Goal: Task Accomplishment & Management: Manage account settings

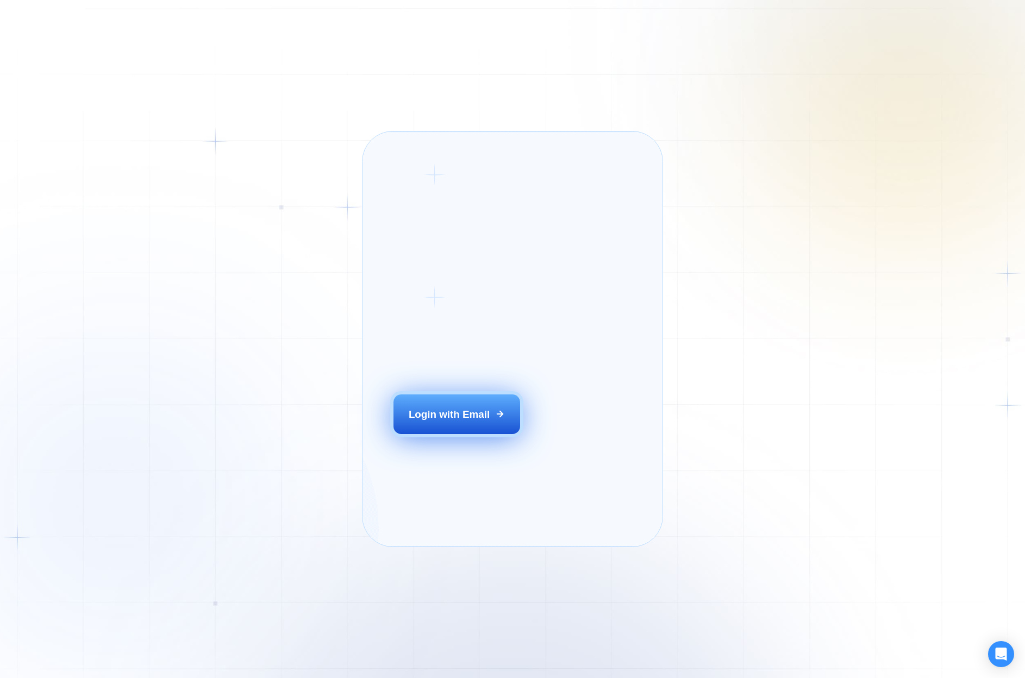
click at [461, 422] on div "Login with Email" at bounding box center [449, 415] width 81 height 14
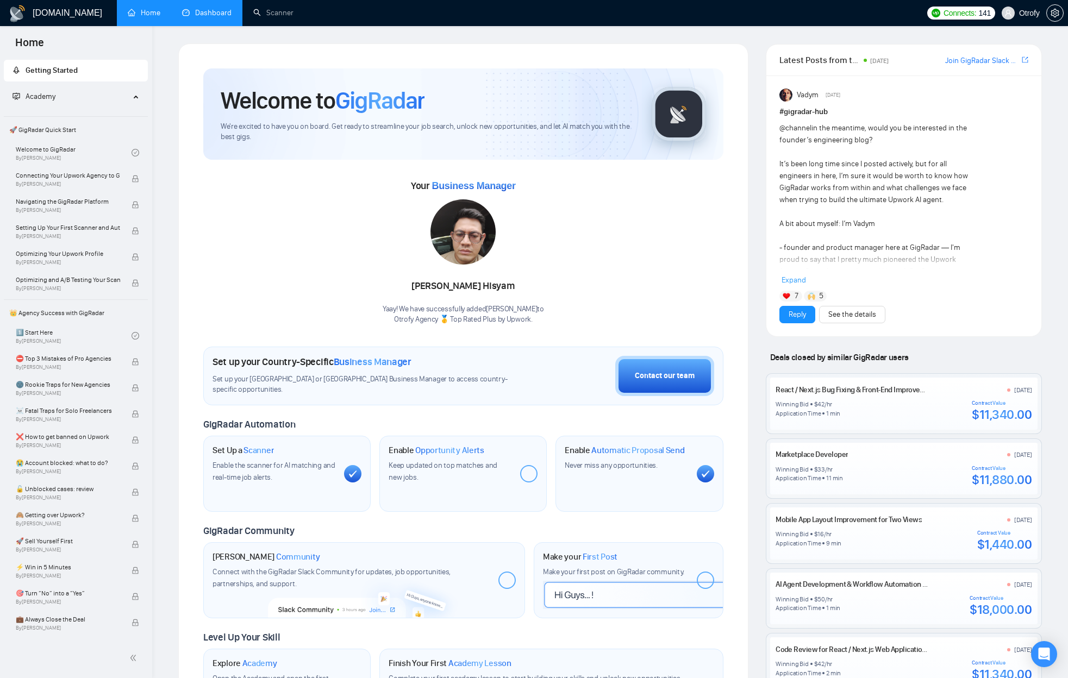
click at [207, 13] on link "Dashboard" at bounding box center [206, 12] width 49 height 9
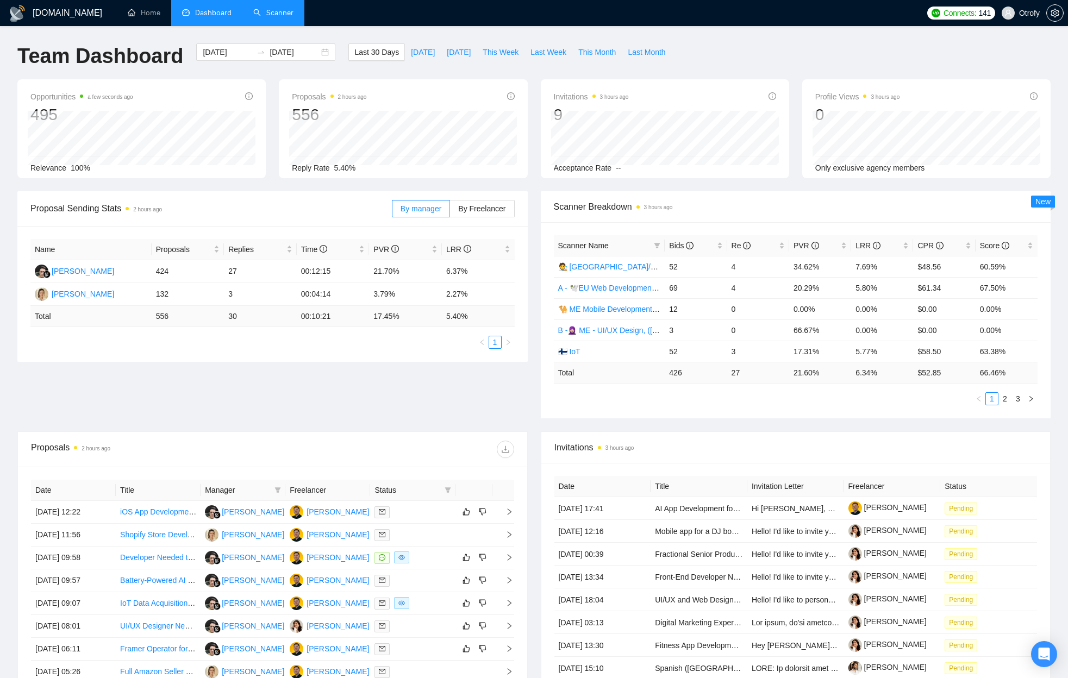
click at [280, 17] on link "Scanner" at bounding box center [273, 12] width 40 height 9
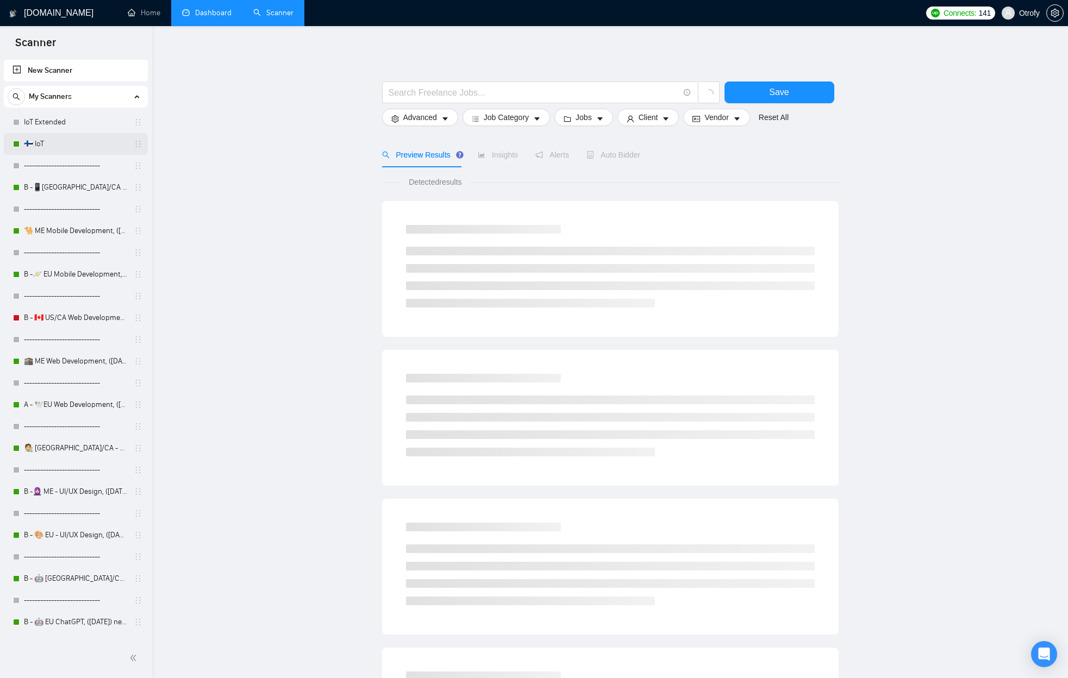
click at [81, 147] on link "🇫🇮 IoT" at bounding box center [75, 144] width 103 height 22
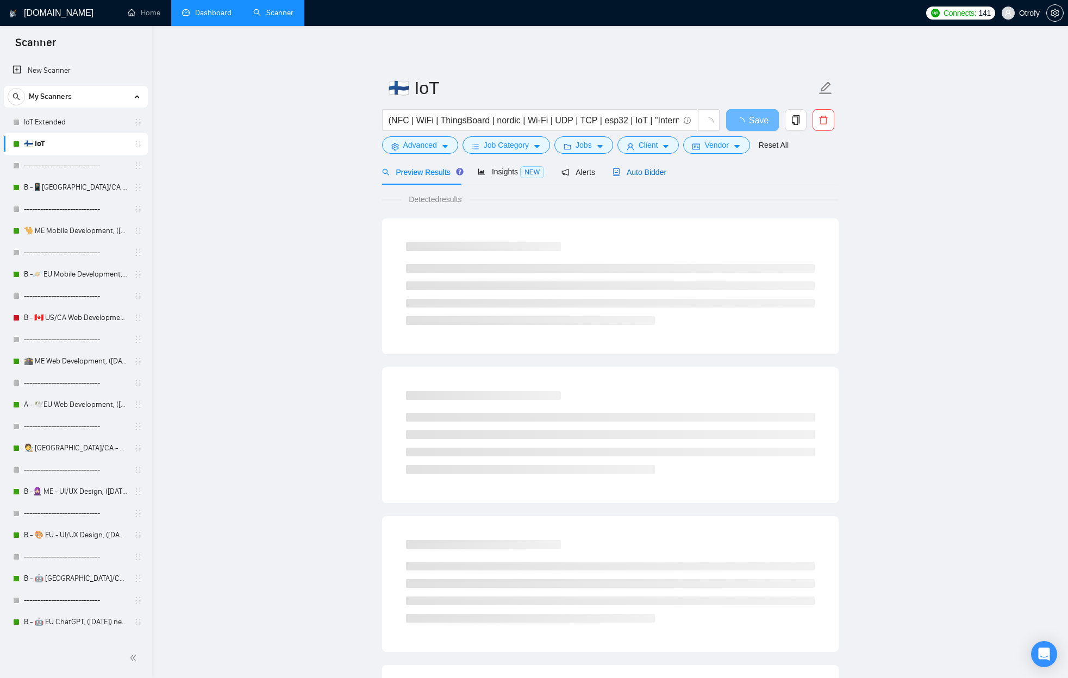
click at [634, 176] on span "Auto Bidder" at bounding box center [640, 172] width 54 height 9
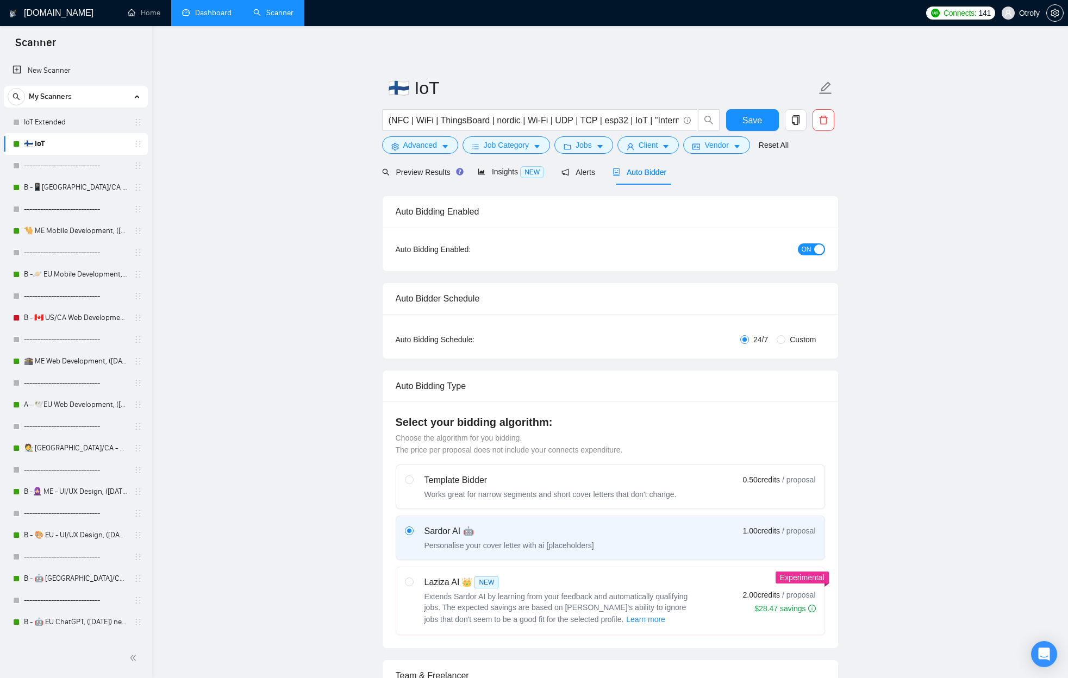
click at [802, 251] on span "ON" at bounding box center [807, 249] width 10 height 12
click at [742, 123] on span "Save" at bounding box center [752, 121] width 20 height 14
click at [89, 187] on link "B -📱[GEOGRAPHIC_DATA]/CA Mobile Development, ([DATE])" at bounding box center [75, 188] width 103 height 22
click at [68, 188] on link "B -📱[GEOGRAPHIC_DATA]/CA Mobile Development, ([DATE])" at bounding box center [75, 188] width 103 height 22
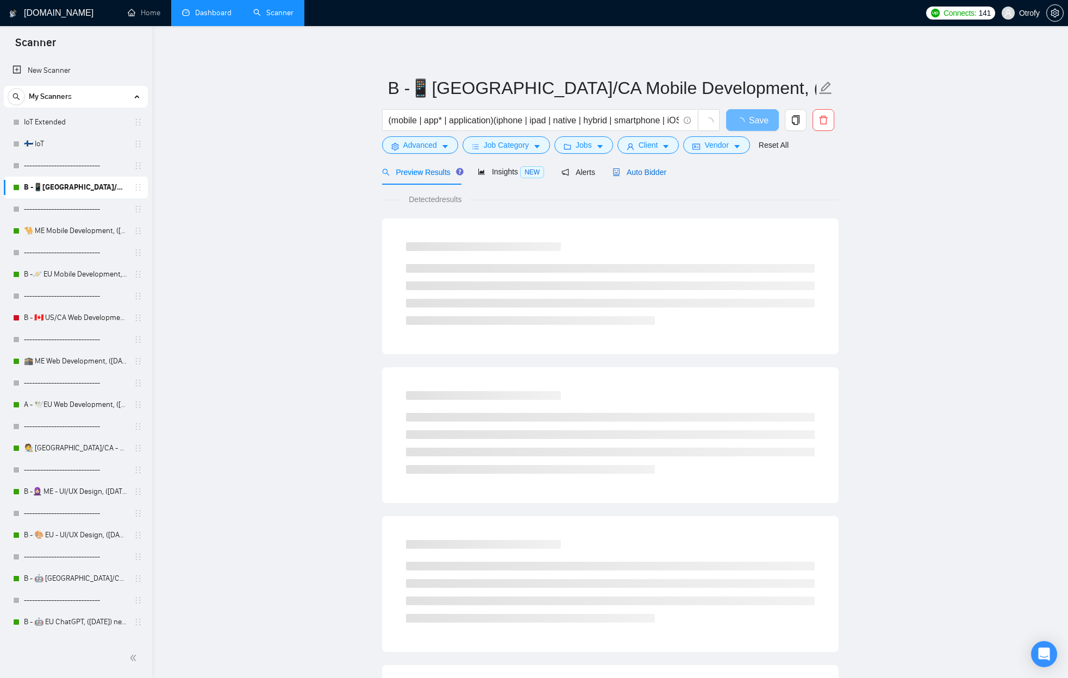
click at [653, 172] on span "Auto Bidder" at bounding box center [640, 172] width 54 height 9
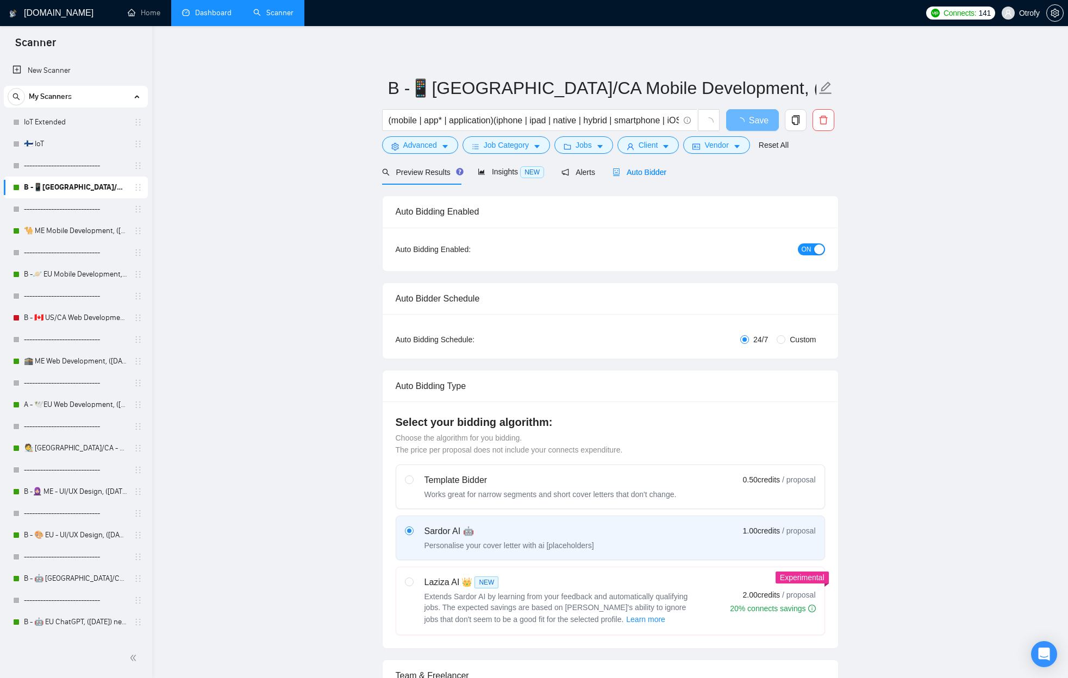
radio input "false"
radio input "true"
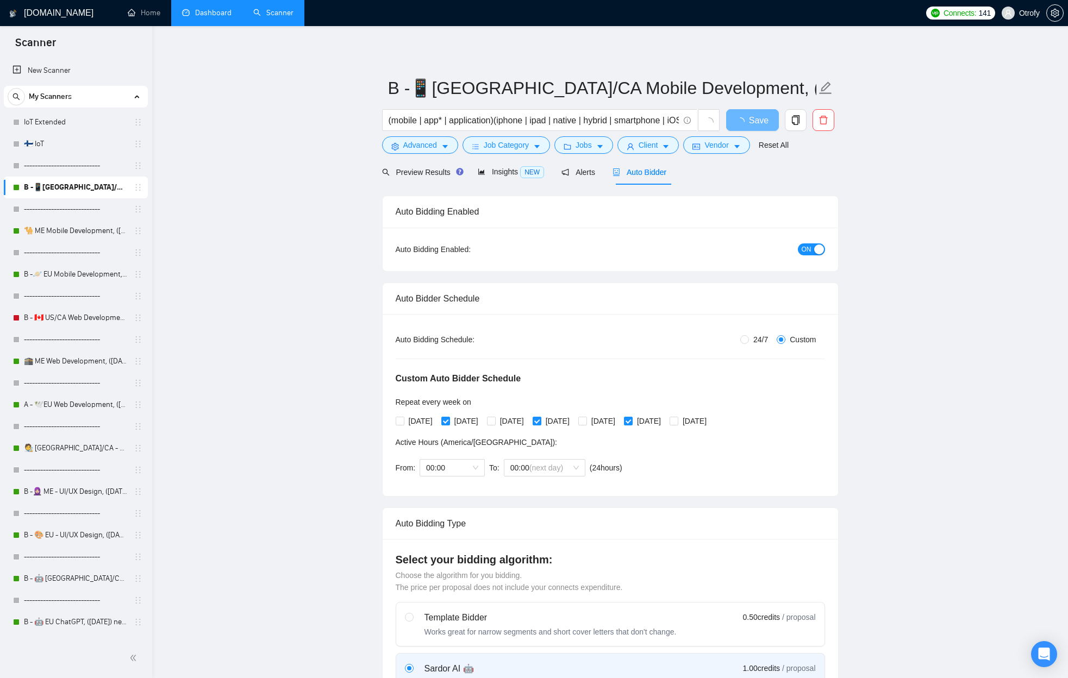
click at [816, 254] on div "button" at bounding box center [819, 250] width 10 height 10
click at [757, 114] on span "Save" at bounding box center [752, 121] width 20 height 14
click at [67, 233] on link "🐪 ME Mobile Development, ([DATE])" at bounding box center [75, 231] width 103 height 22
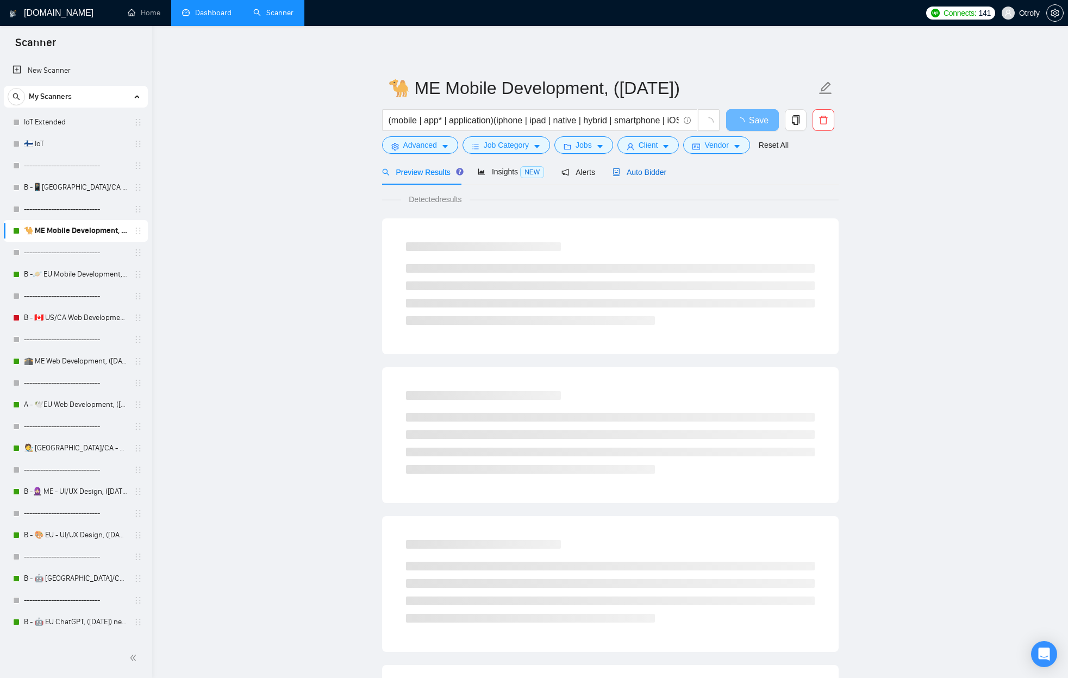
click at [645, 176] on span "Auto Bidder" at bounding box center [640, 172] width 54 height 9
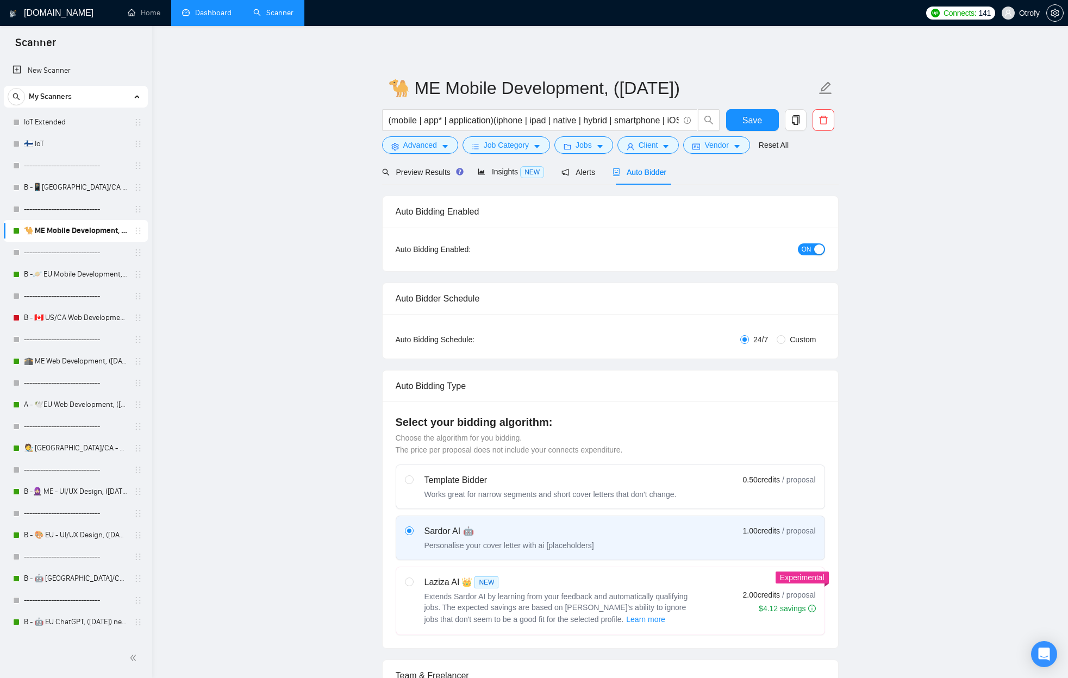
click at [806, 255] on span "ON" at bounding box center [807, 249] width 10 height 12
click at [754, 122] on span "Save" at bounding box center [752, 121] width 20 height 14
click at [71, 275] on link "B -🪐 EU Mobile Development, ([DATE])" at bounding box center [75, 275] width 103 height 22
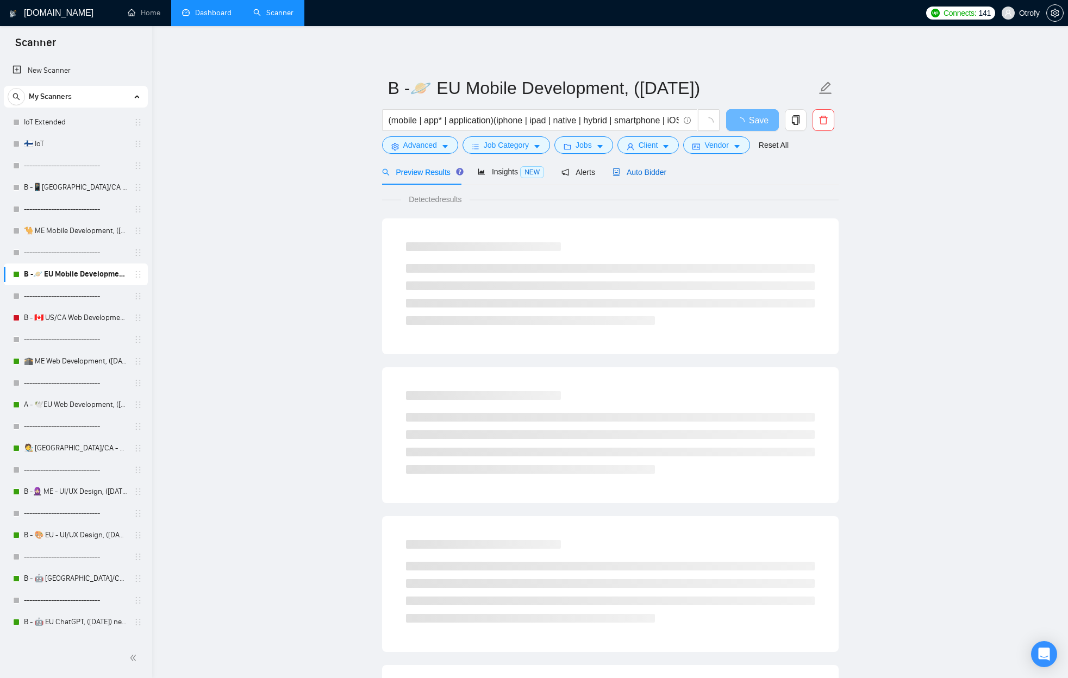
click at [633, 176] on span "Auto Bidder" at bounding box center [640, 172] width 54 height 9
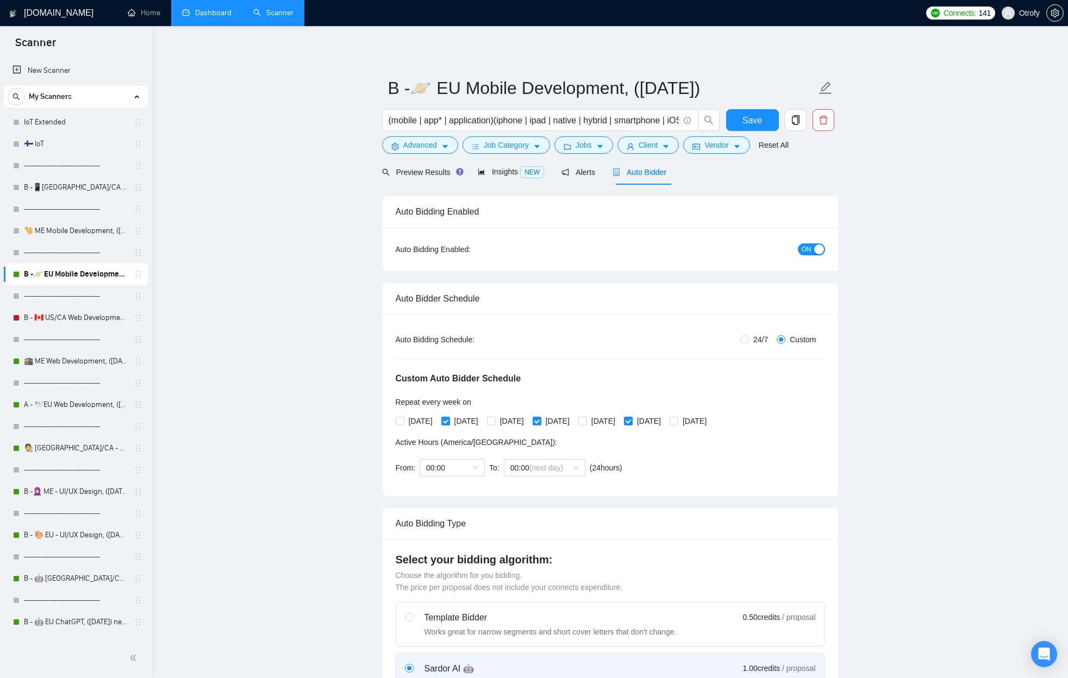
click at [810, 251] on span "ON" at bounding box center [807, 249] width 10 height 12
click at [758, 122] on span "Save" at bounding box center [752, 121] width 20 height 14
click at [79, 319] on link "B - 🇨🇦 US/CA Web Development, ([DATE])" at bounding box center [75, 318] width 103 height 22
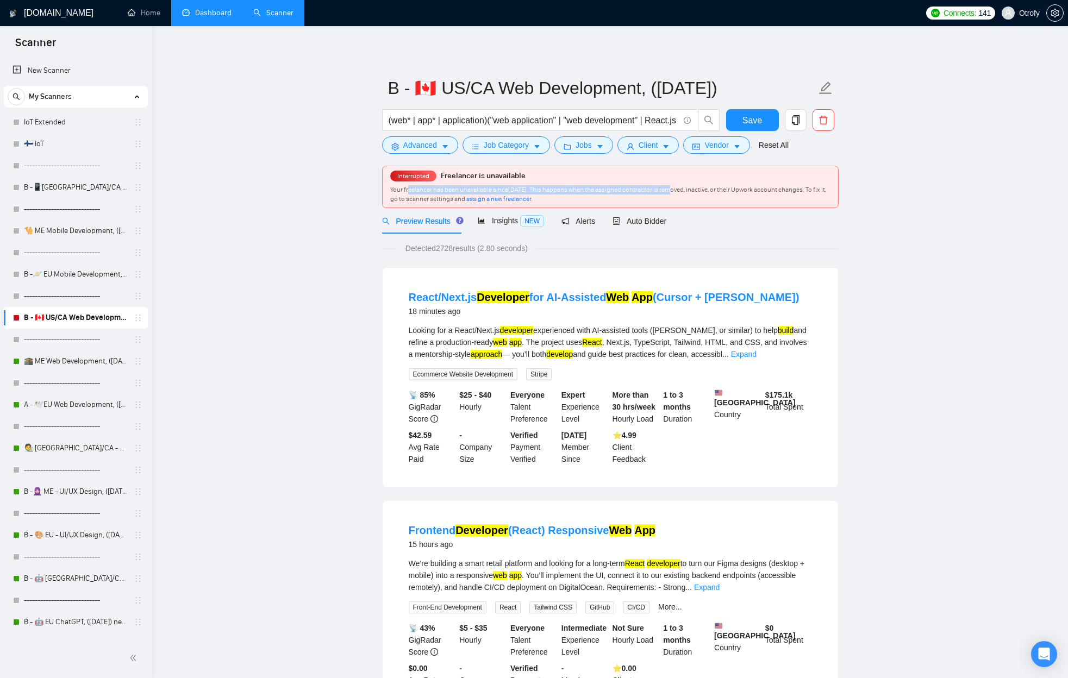
drag, startPoint x: 411, startPoint y: 191, endPoint x: 707, endPoint y: 187, distance: 295.7
click at [707, 187] on span "Your freelancer has been unavailable since [DATE] . This happens when the assig…" at bounding box center [608, 194] width 436 height 17
click at [649, 224] on span "Auto Bidder" at bounding box center [640, 221] width 54 height 9
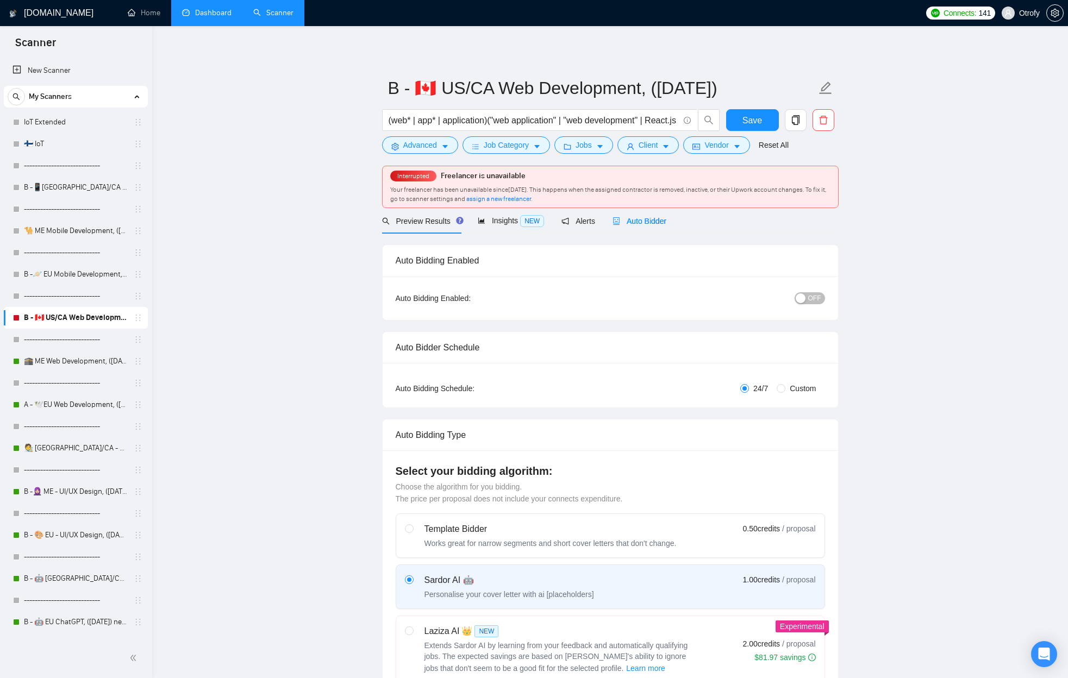
radio input "false"
radio input "true"
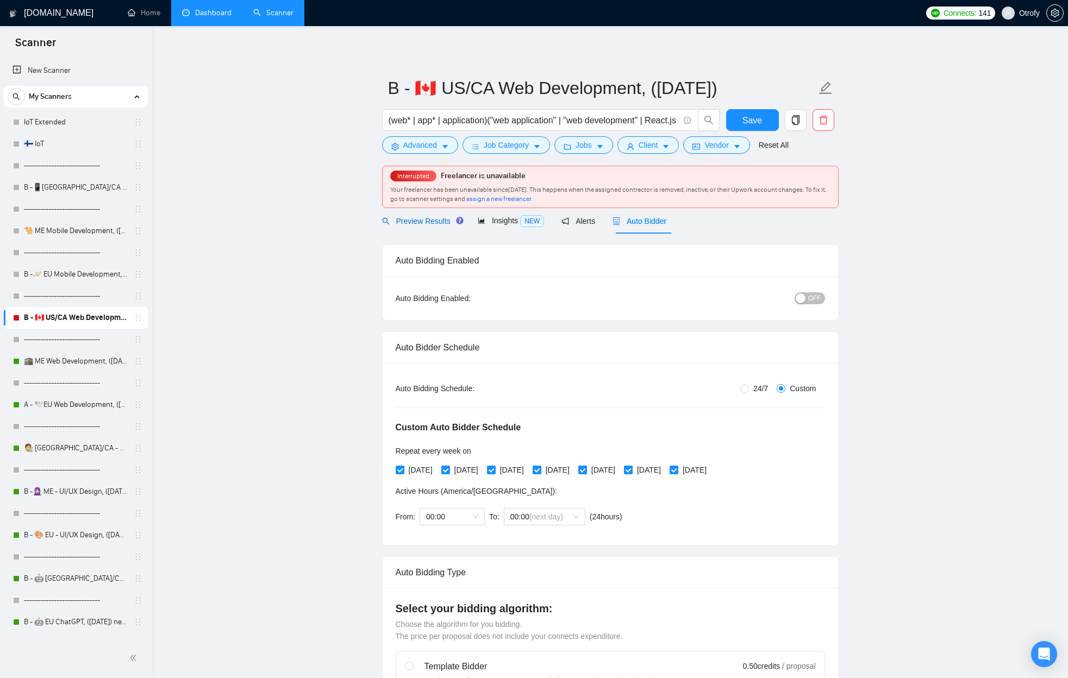
click at [442, 223] on span "Preview Results" at bounding box center [421, 221] width 78 height 9
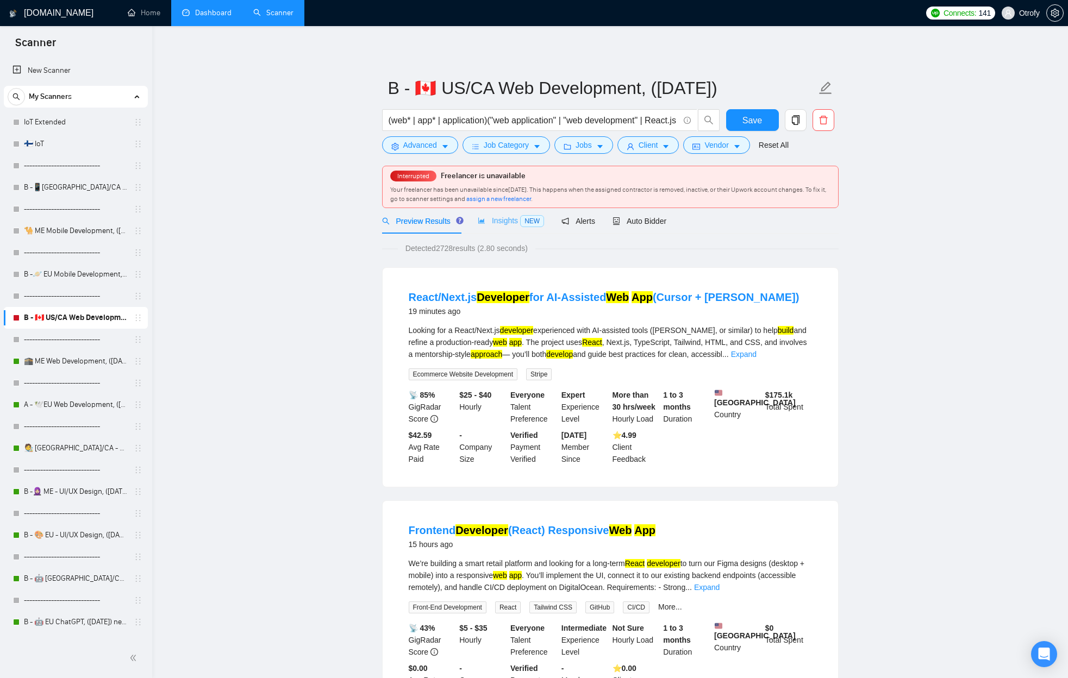
click at [501, 228] on div "Insights NEW" at bounding box center [511, 221] width 66 height 26
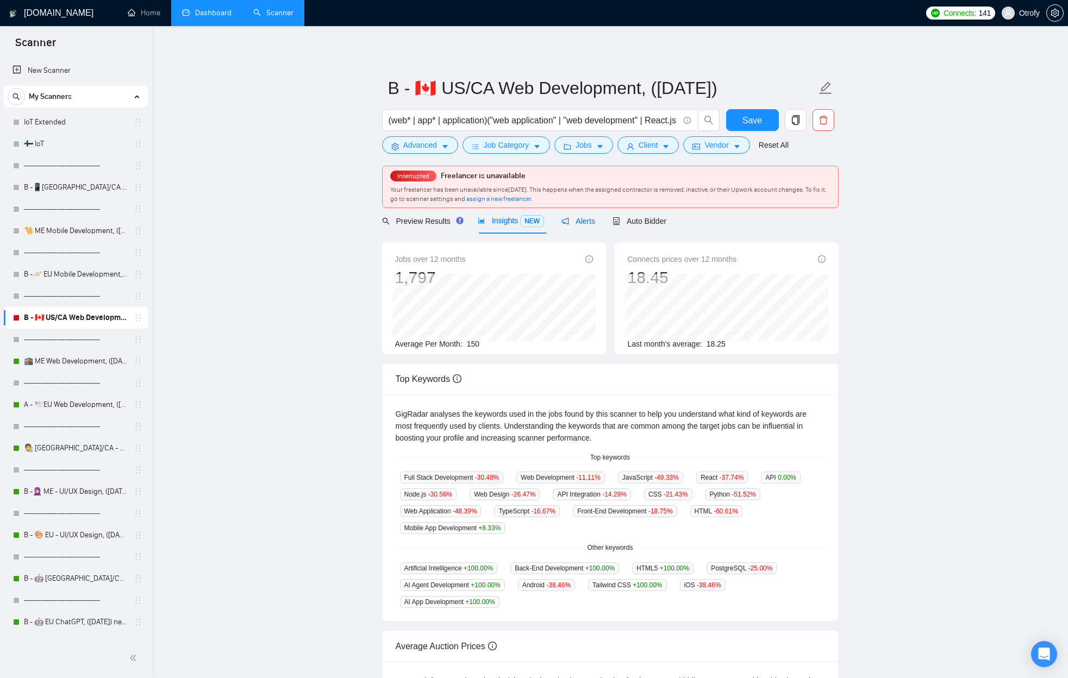
click at [584, 223] on span "Alerts" at bounding box center [578, 221] width 34 height 9
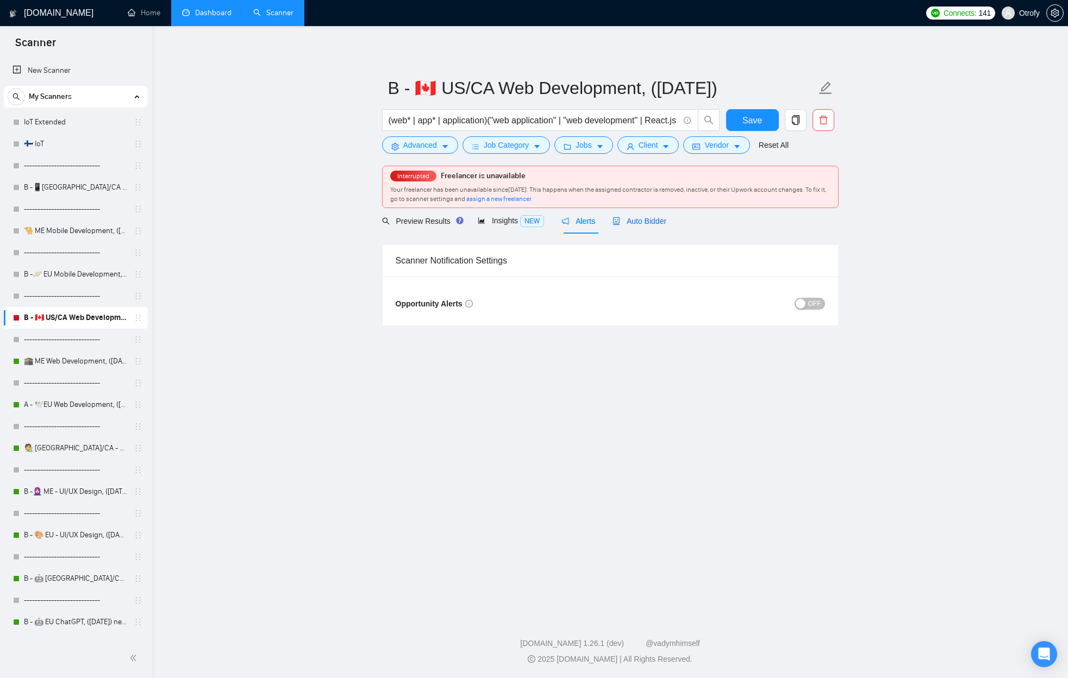
click at [654, 220] on span "Auto Bidder" at bounding box center [640, 221] width 54 height 9
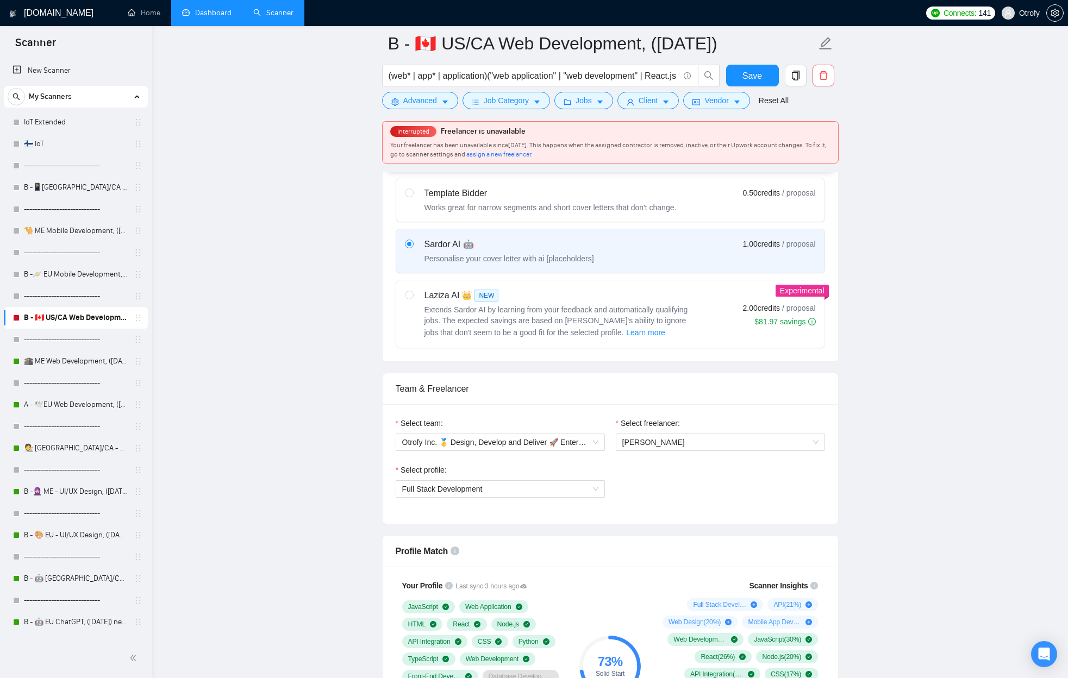
scroll to position [565, 0]
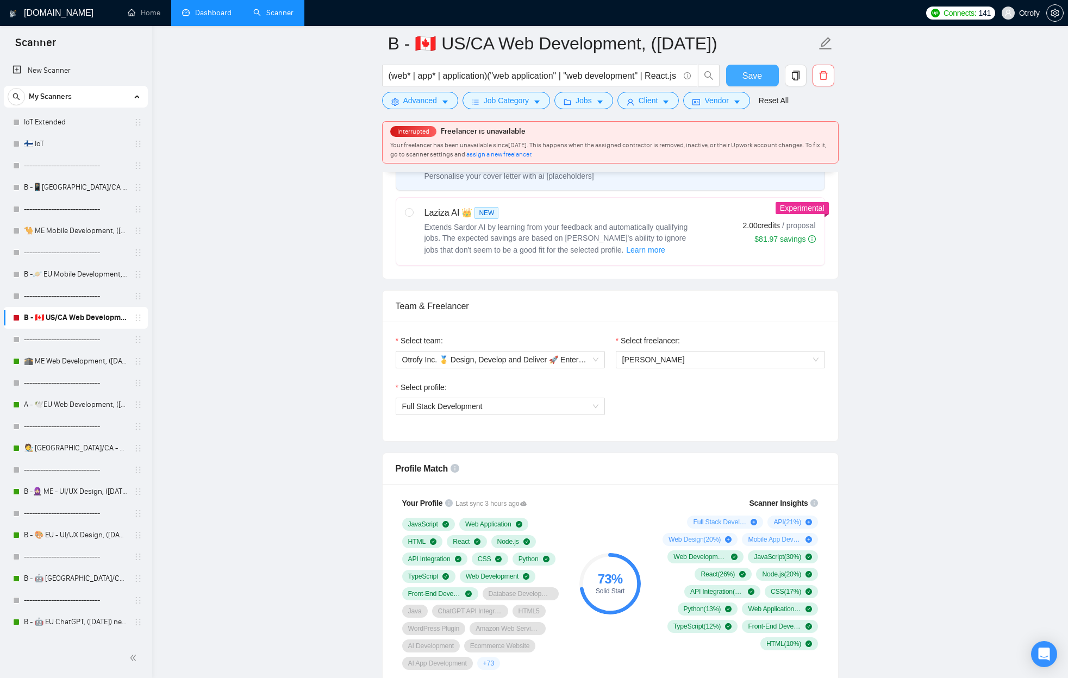
click at [745, 80] on span "Save" at bounding box center [752, 76] width 20 height 14
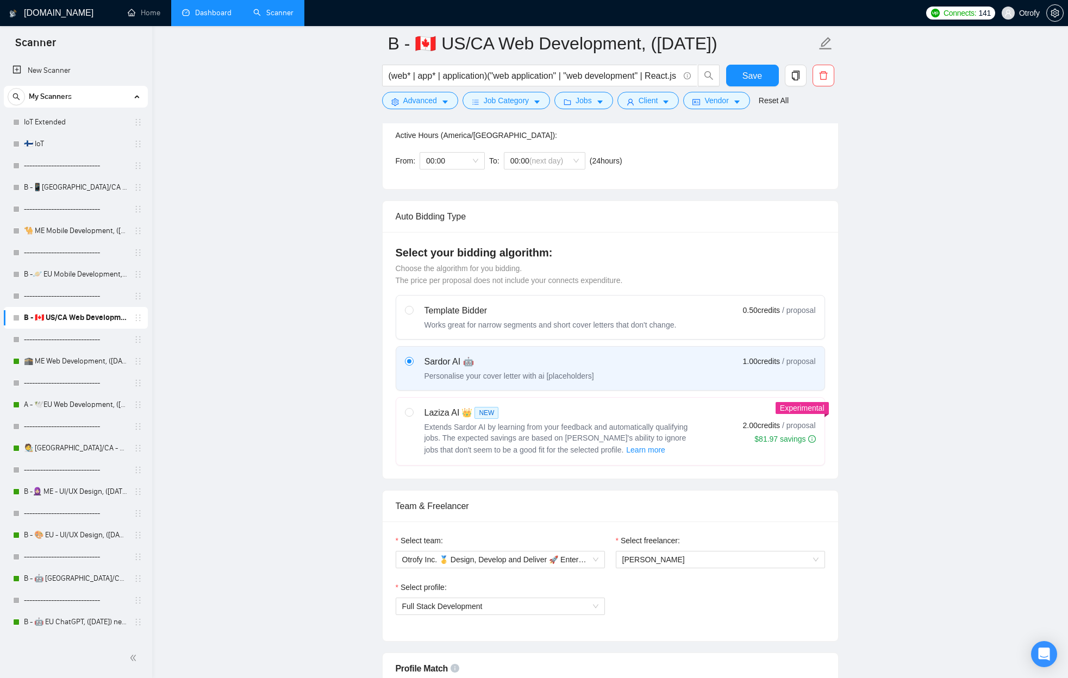
scroll to position [568, 0]
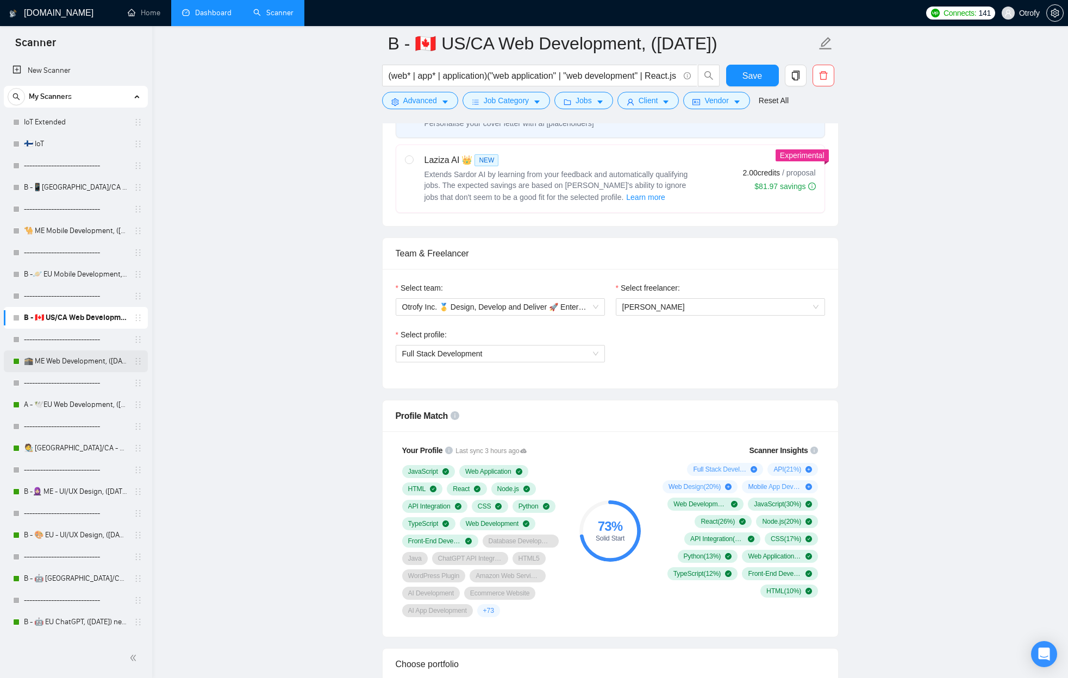
click at [65, 360] on link "🕋 ME Web Development, ([DATE])" at bounding box center [75, 362] width 103 height 22
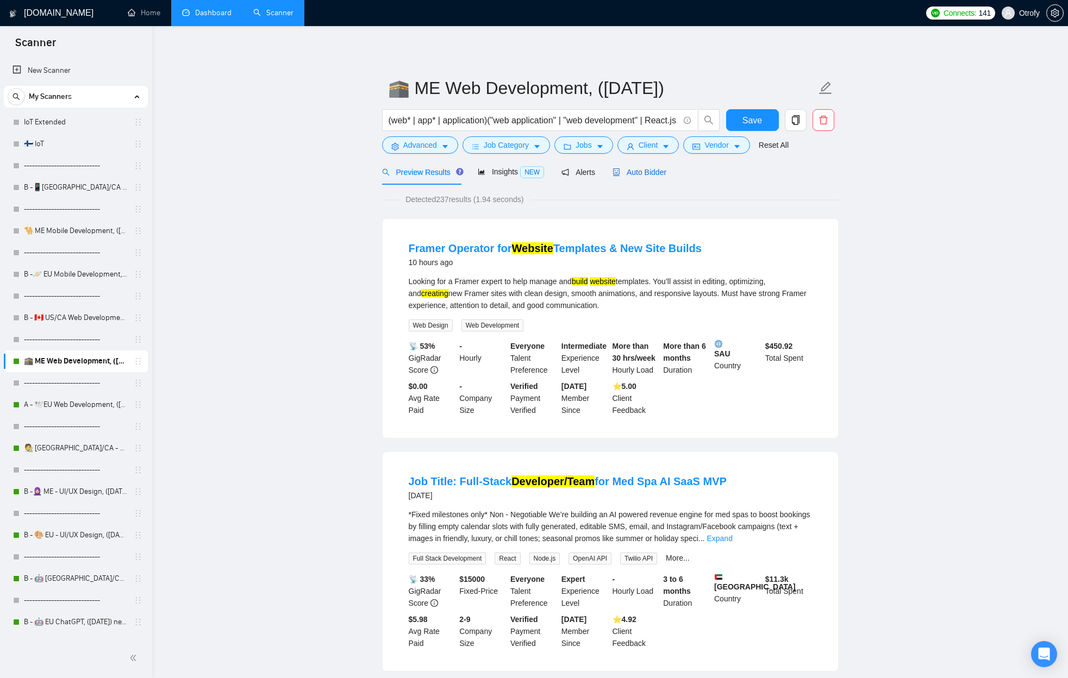
click at [649, 176] on span "Auto Bidder" at bounding box center [640, 172] width 54 height 9
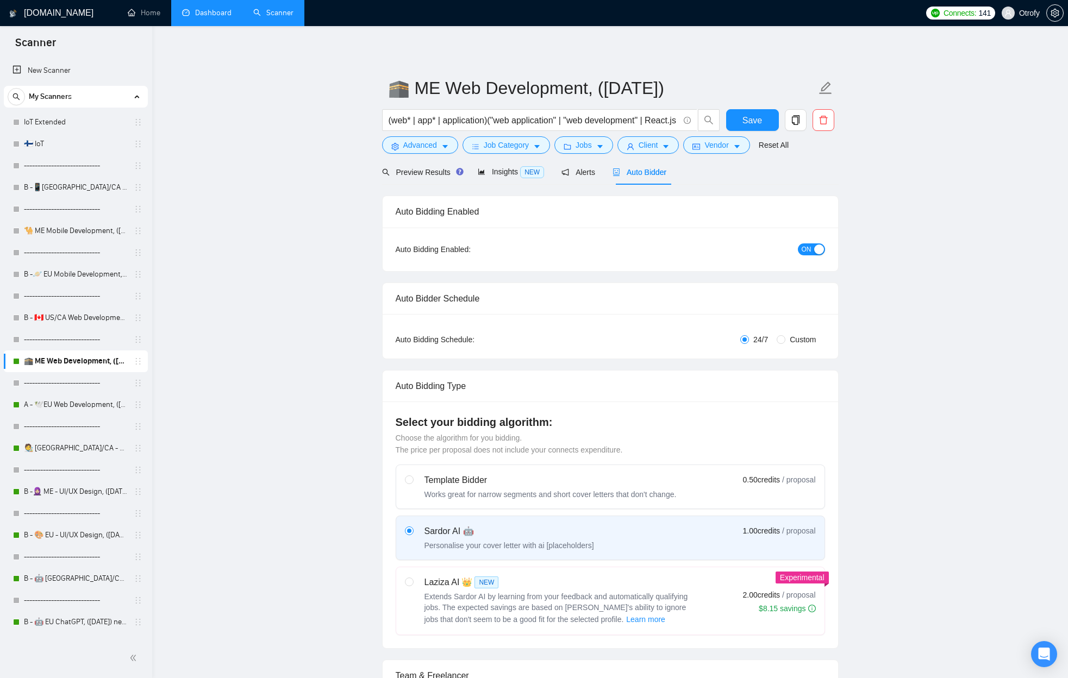
click at [819, 252] on div "button" at bounding box center [819, 250] width 10 height 10
click at [754, 126] on span "Save" at bounding box center [752, 121] width 20 height 14
click at [84, 408] on link "A - 🕊️EU Web Development, ([DATE]), portfolio" at bounding box center [75, 405] width 103 height 22
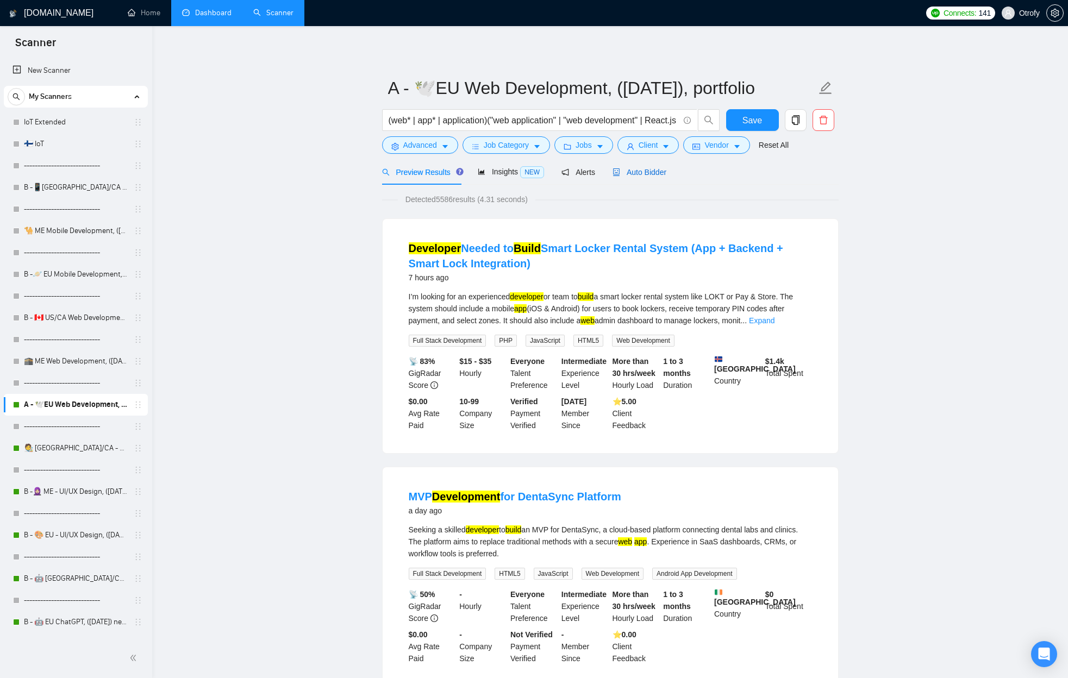
click at [647, 176] on span "Auto Bidder" at bounding box center [640, 172] width 54 height 9
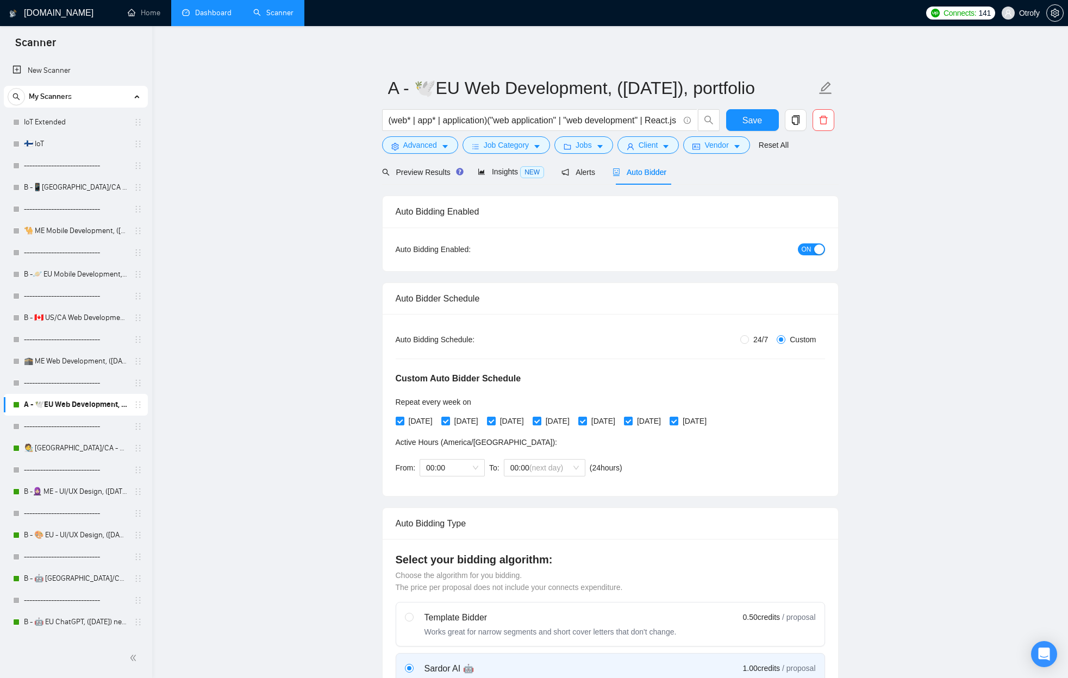
click at [820, 246] on div "button" at bounding box center [819, 250] width 10 height 10
click at [760, 127] on span "Save" at bounding box center [752, 121] width 20 height 14
click at [70, 449] on link "🧑‍🎨 [GEOGRAPHIC_DATA]/CA - UI/UX Design, ([DATE])" at bounding box center [75, 449] width 103 height 22
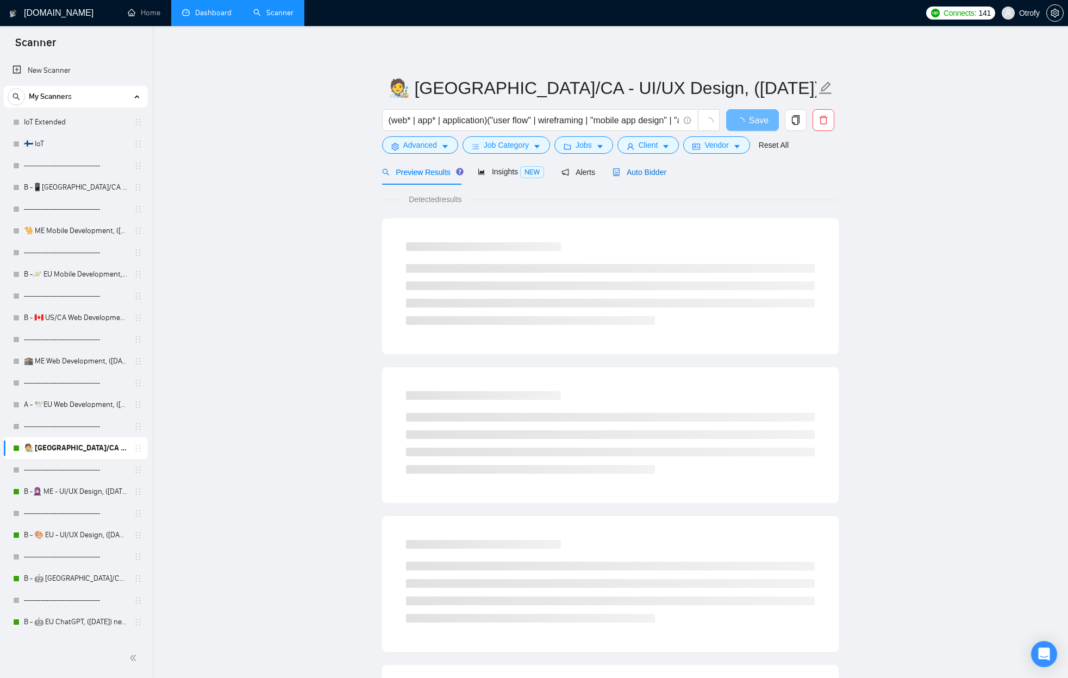
click at [641, 177] on div "Auto Bidder" at bounding box center [640, 172] width 54 height 12
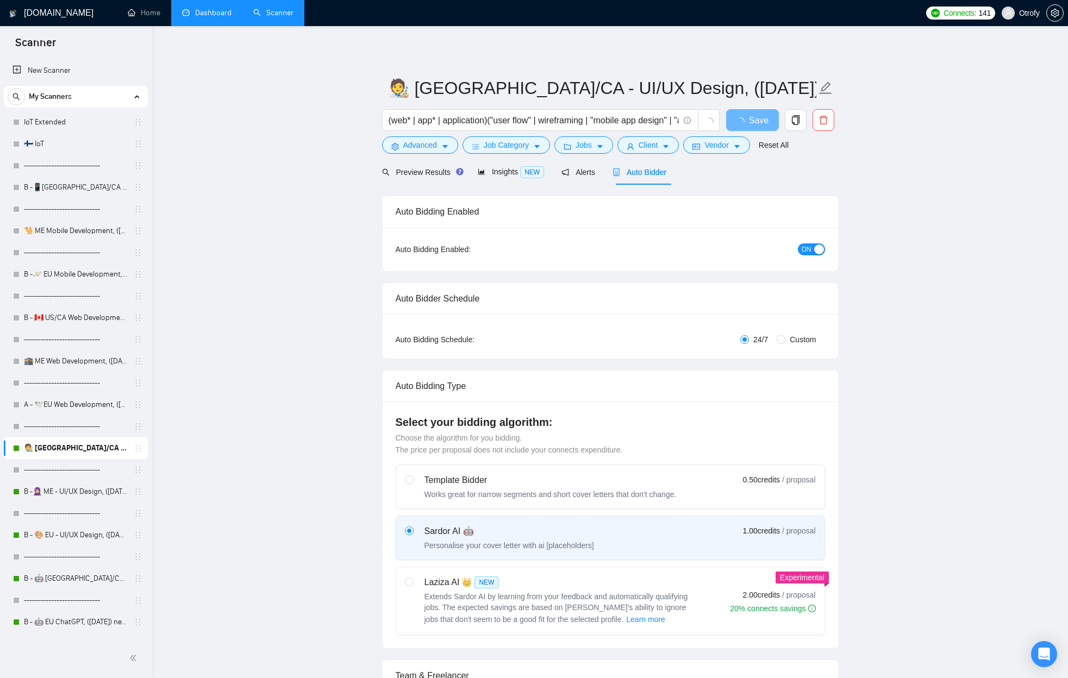
click at [814, 246] on div "button" at bounding box center [819, 250] width 10 height 10
click at [764, 128] on button "Save" at bounding box center [752, 120] width 53 height 22
click at [77, 494] on link "B -🧕🏼 ME - UI/UX Design, ([DATE]) new text, no flags" at bounding box center [75, 492] width 103 height 22
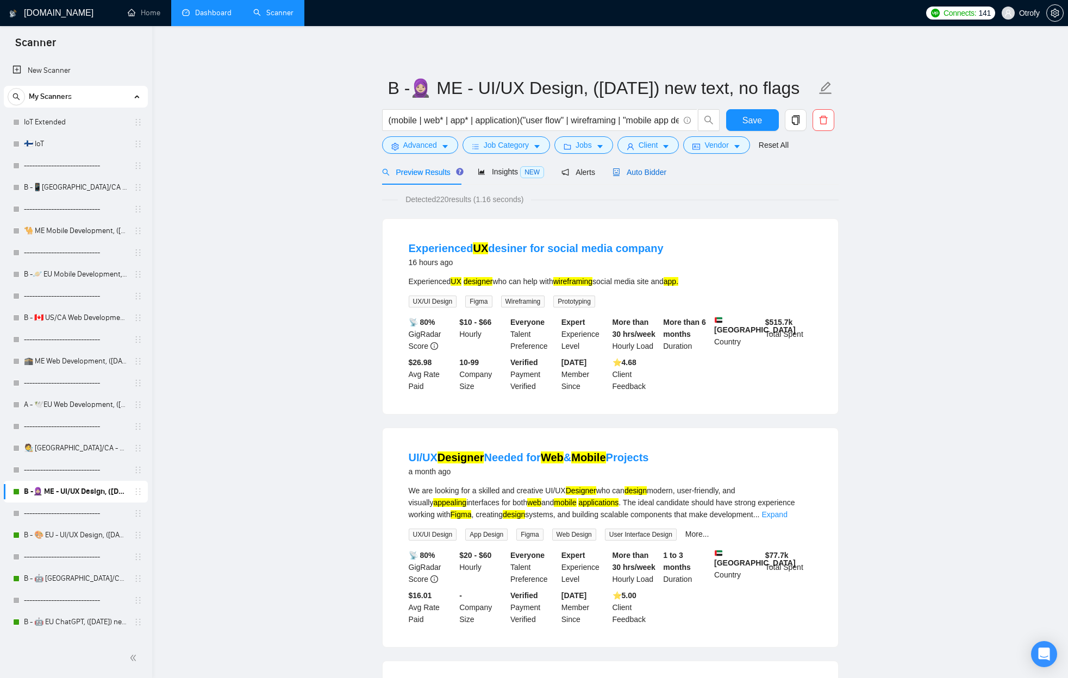
click at [647, 178] on div "Auto Bidder" at bounding box center [640, 172] width 54 height 12
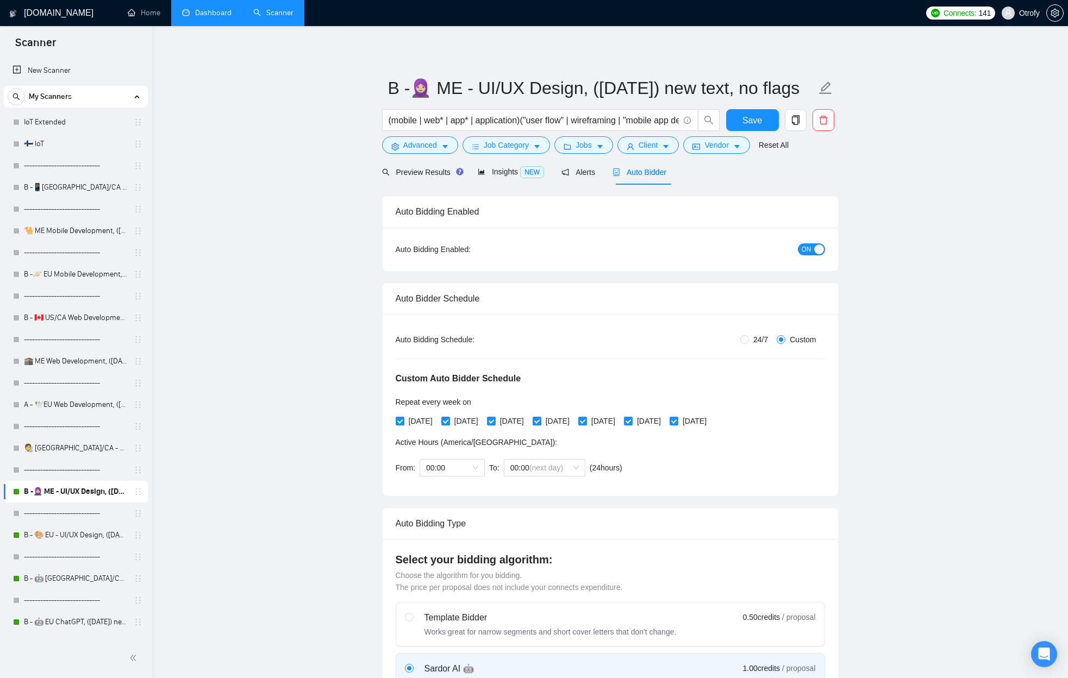
click at [798, 251] on button "ON" at bounding box center [811, 249] width 27 height 12
click at [745, 124] on span "Save" at bounding box center [752, 121] width 20 height 14
click at [78, 533] on link "B - 🎨 EU - UI/UX Design, ([DATE]) new text" at bounding box center [75, 535] width 103 height 22
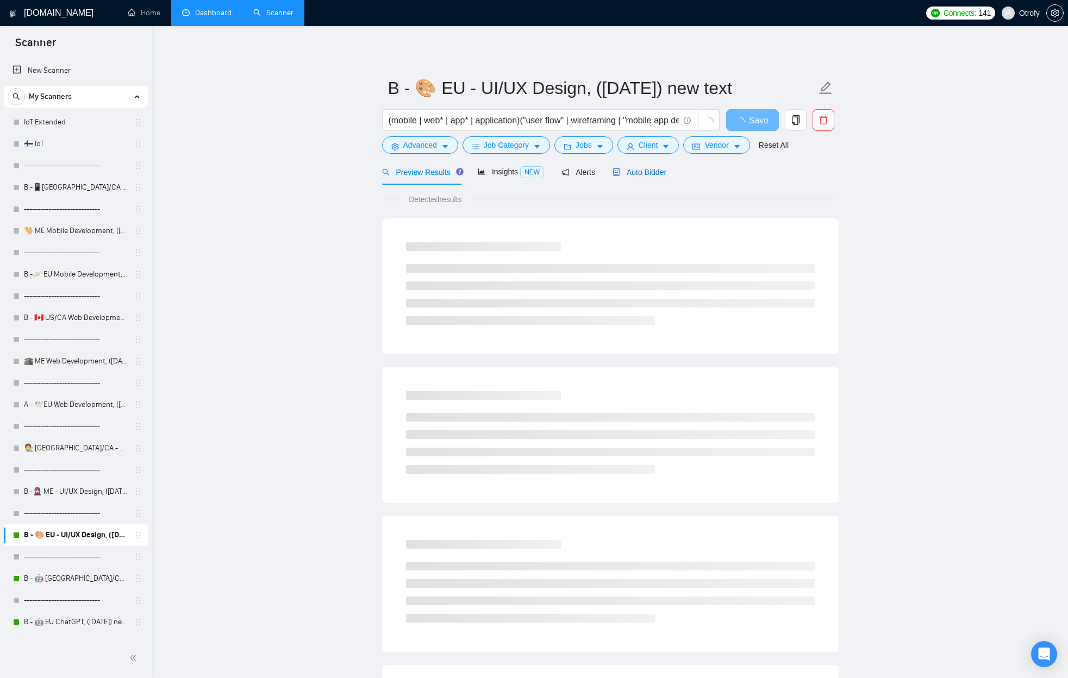
click at [640, 174] on span "Auto Bidder" at bounding box center [640, 172] width 54 height 9
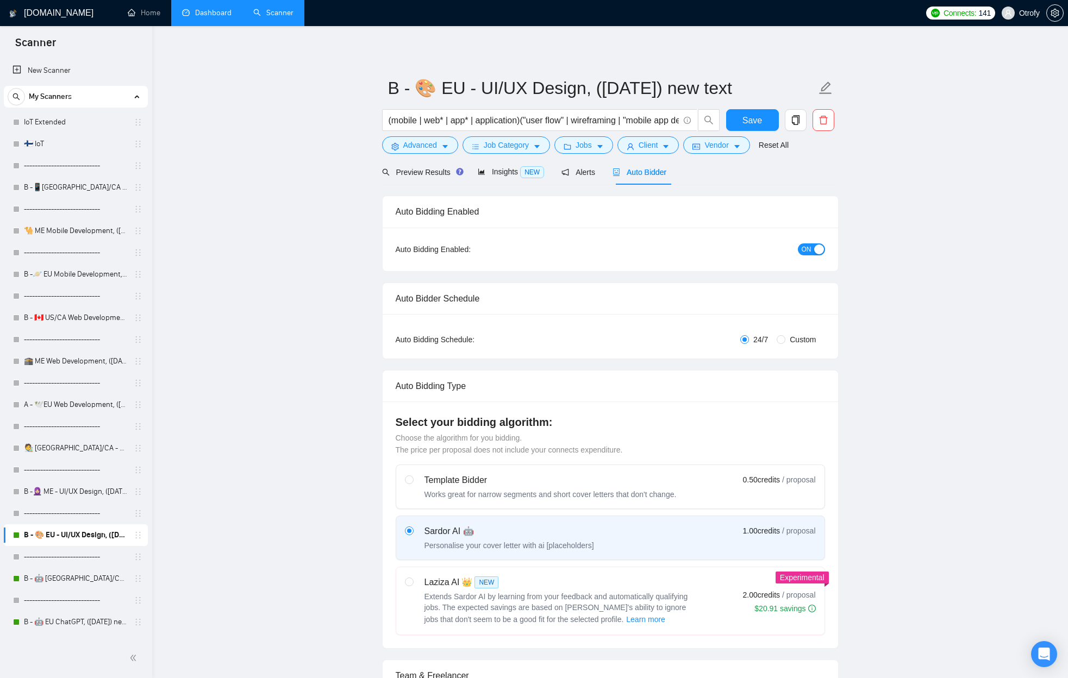
click at [809, 258] on div "Auto Bidding Enabled: ON" at bounding box center [610, 249] width 455 height 43
click at [808, 253] on span "ON" at bounding box center [807, 249] width 10 height 12
click at [751, 118] on span "Save" at bounding box center [752, 121] width 20 height 14
click at [81, 581] on link "B - 🤖 [GEOGRAPHIC_DATA]/CA ChatGPT, ([DATE]) new text" at bounding box center [75, 579] width 103 height 22
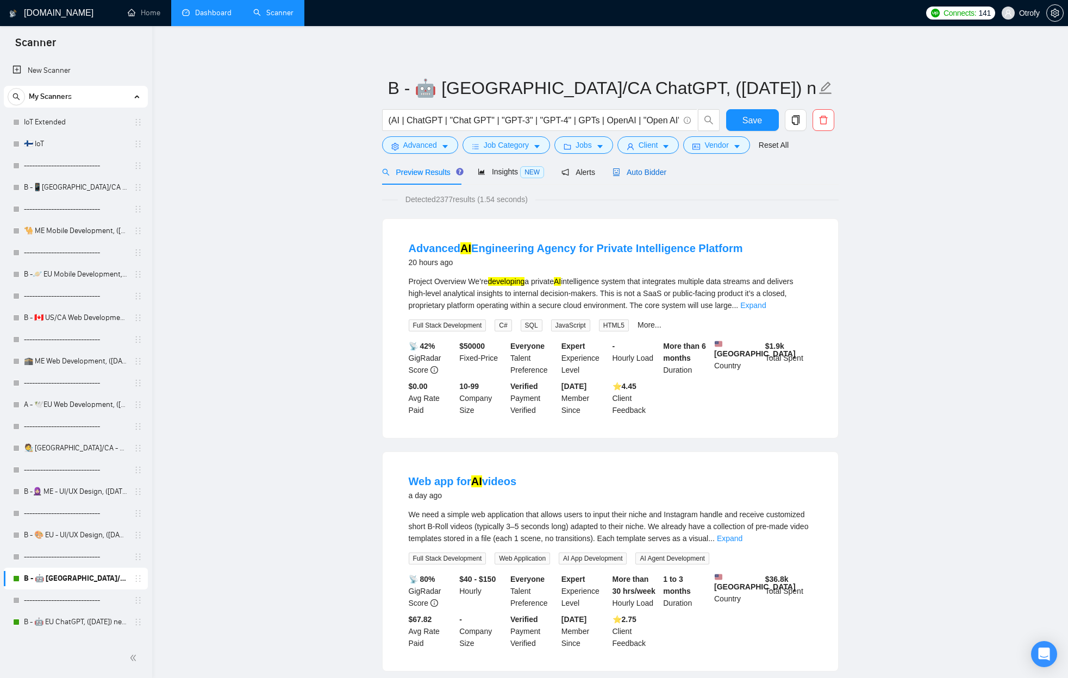
click at [650, 174] on span "Auto Bidder" at bounding box center [640, 172] width 54 height 9
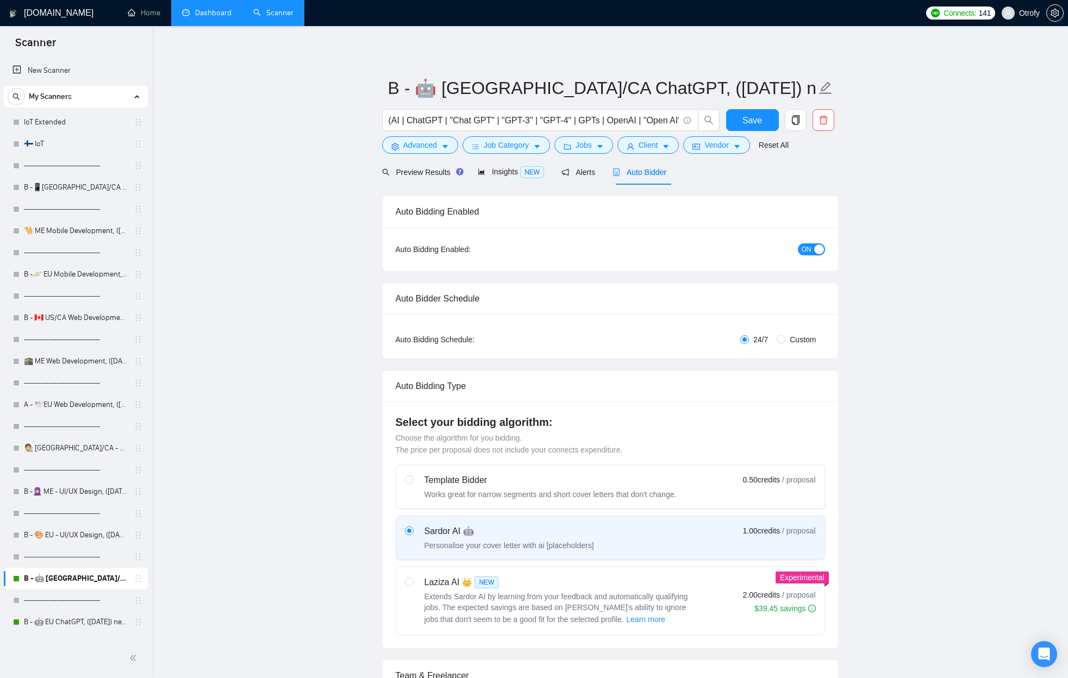
click at [801, 251] on button "ON" at bounding box center [811, 249] width 27 height 12
click at [744, 119] on span "Save" at bounding box center [752, 121] width 20 height 14
click at [76, 621] on link "B - 🤖 EU ChatGPT, ([DATE]) new text" at bounding box center [75, 622] width 103 height 22
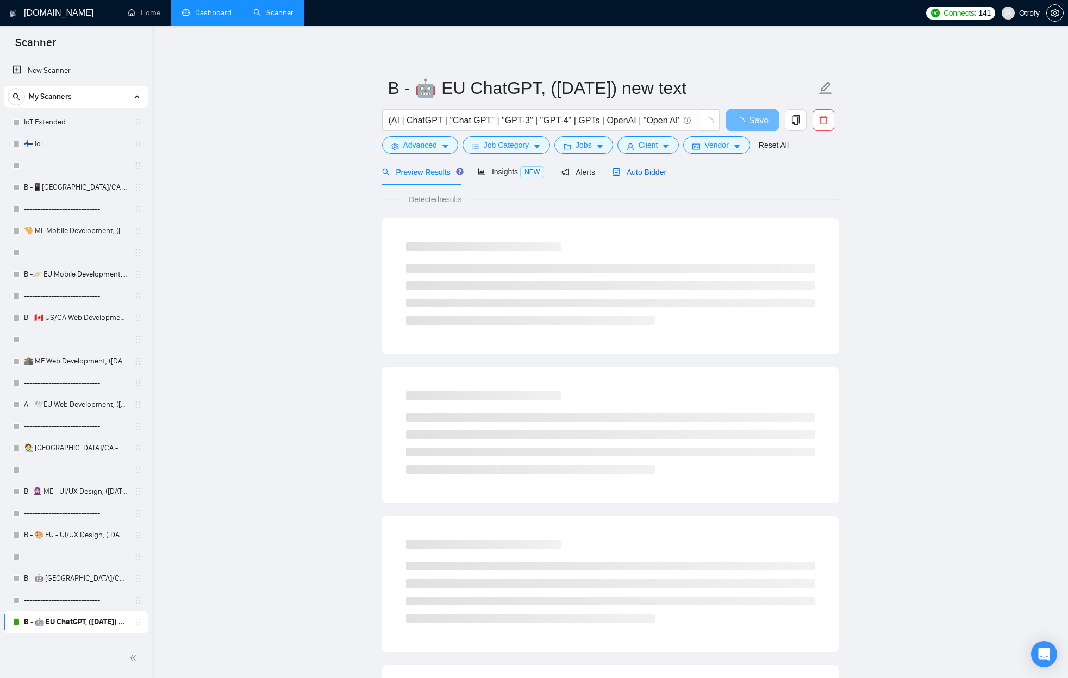
click at [649, 168] on span "Auto Bidder" at bounding box center [640, 172] width 54 height 9
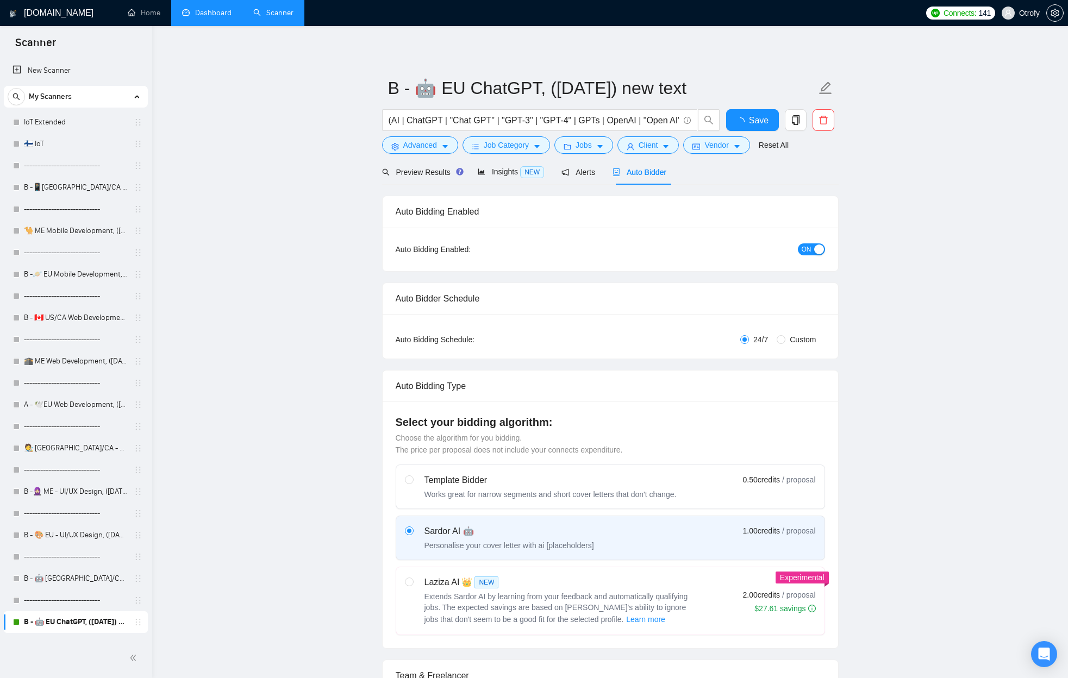
click at [807, 245] on span "ON" at bounding box center [807, 249] width 10 height 12
click at [751, 119] on span "Save" at bounding box center [752, 121] width 20 height 14
